Goal: Information Seeking & Learning: Learn about a topic

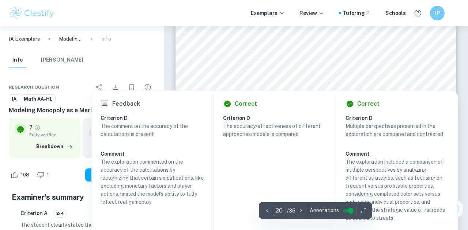
scroll to position [7063, 0]
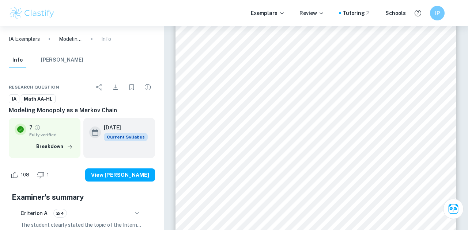
type input "1"
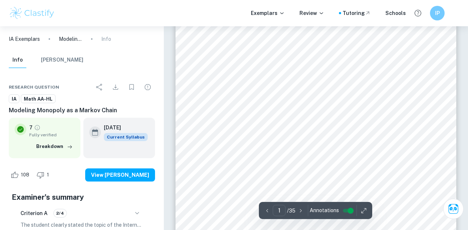
scroll to position [270, 0]
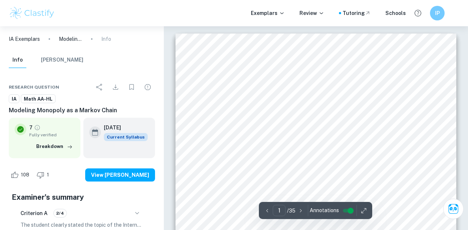
scroll to position [133, 0]
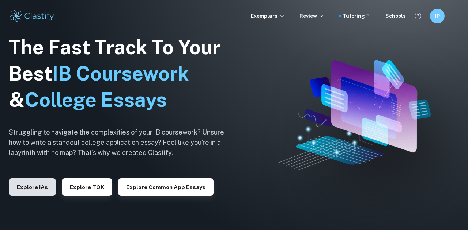
click at [35, 193] on button "Explore IAs" at bounding box center [32, 188] width 47 height 18
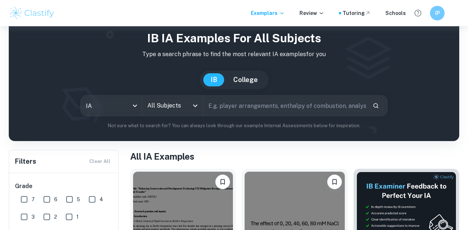
scroll to position [24, 0]
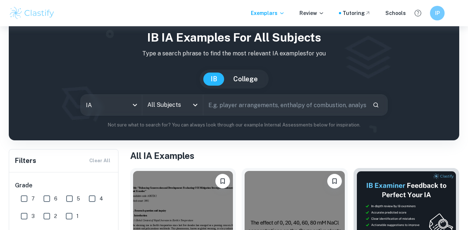
click at [177, 115] on div "All Subjects" at bounding box center [172, 105] width 61 height 20
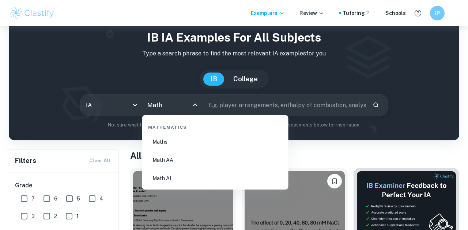
click at [176, 161] on li "Math AA" at bounding box center [215, 160] width 140 height 17
type input "Math AA"
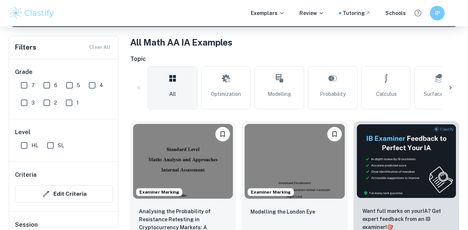
scroll to position [142, 0]
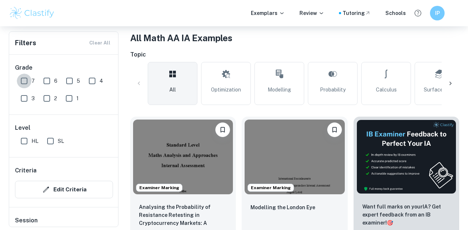
click at [22, 83] on input "7" at bounding box center [24, 81] width 15 height 15
checkbox input "true"
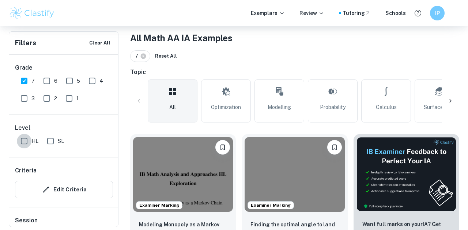
click at [23, 143] on input "HL" at bounding box center [24, 141] width 15 height 15
checkbox input "true"
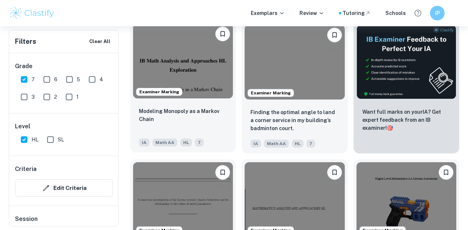
scroll to position [256, 0]
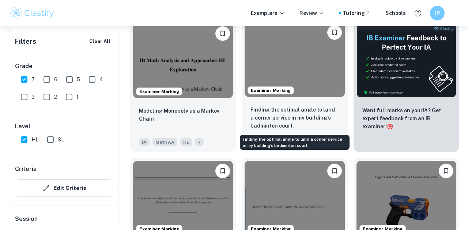
click at [299, 120] on p "Finding the optimal angle to land a corner service in my building’s badminton c…" at bounding box center [294, 118] width 88 height 24
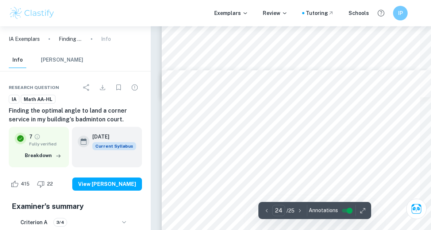
scroll to position [8678, 0]
type input "23"
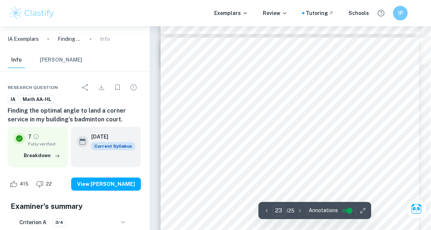
scroll to position [8175, 1]
